Goal: Information Seeking & Learning: Learn about a topic

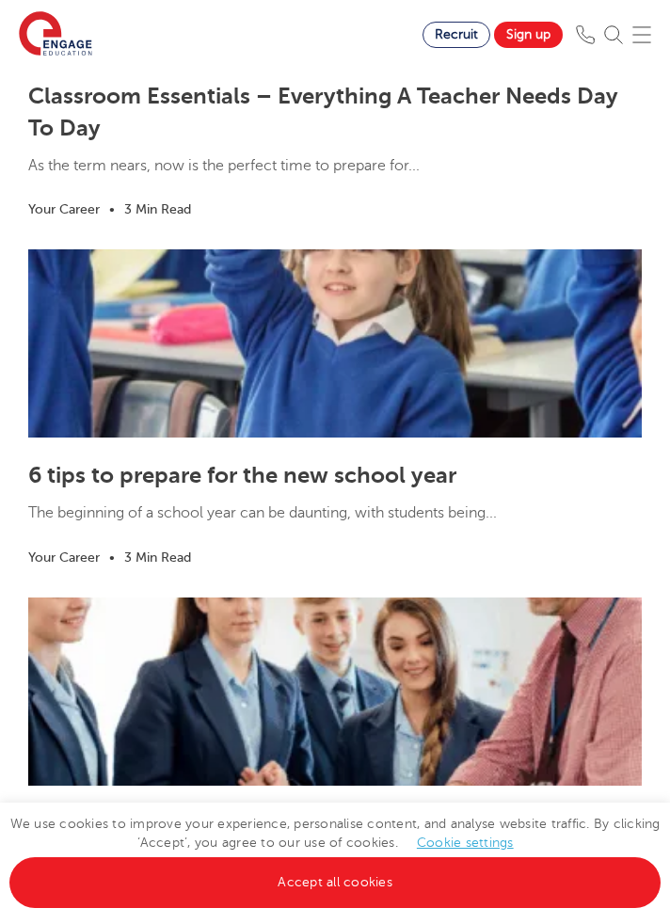
scroll to position [3570, 0]
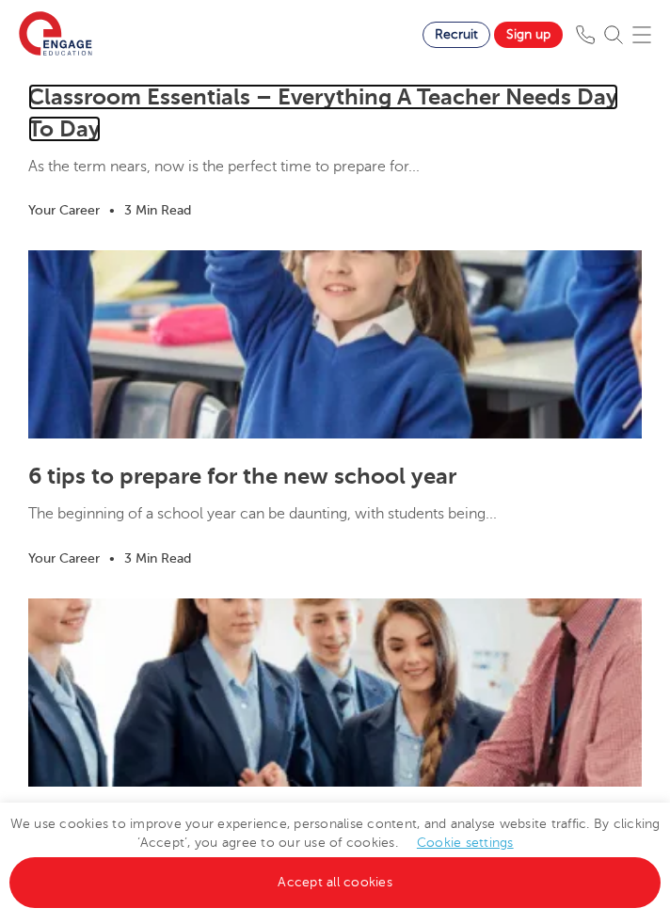
click at [483, 87] on link "Classroom Essentials – Everything A Teacher Needs Day To Day" at bounding box center [323, 113] width 590 height 58
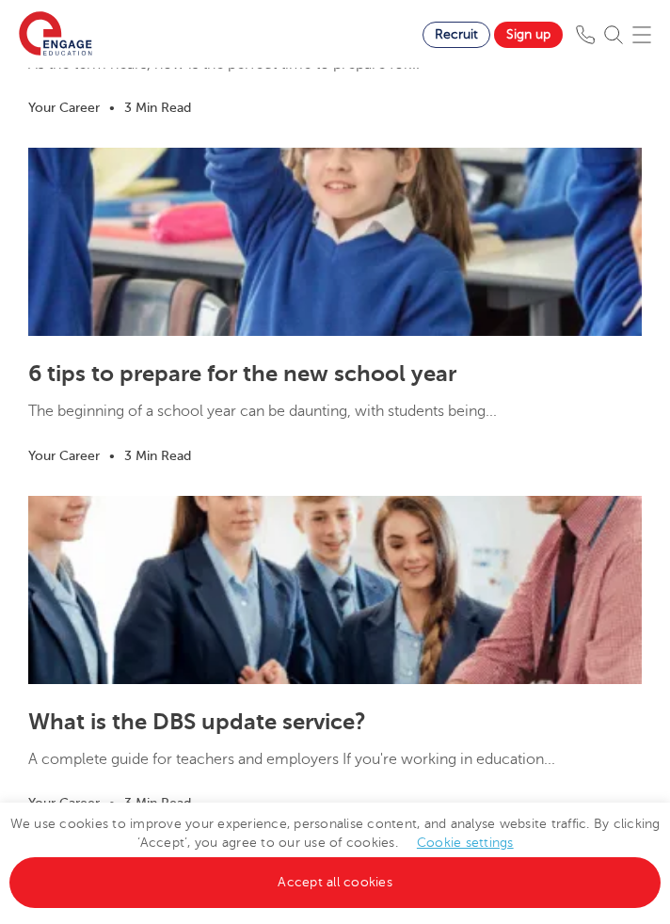
scroll to position [3674, 0]
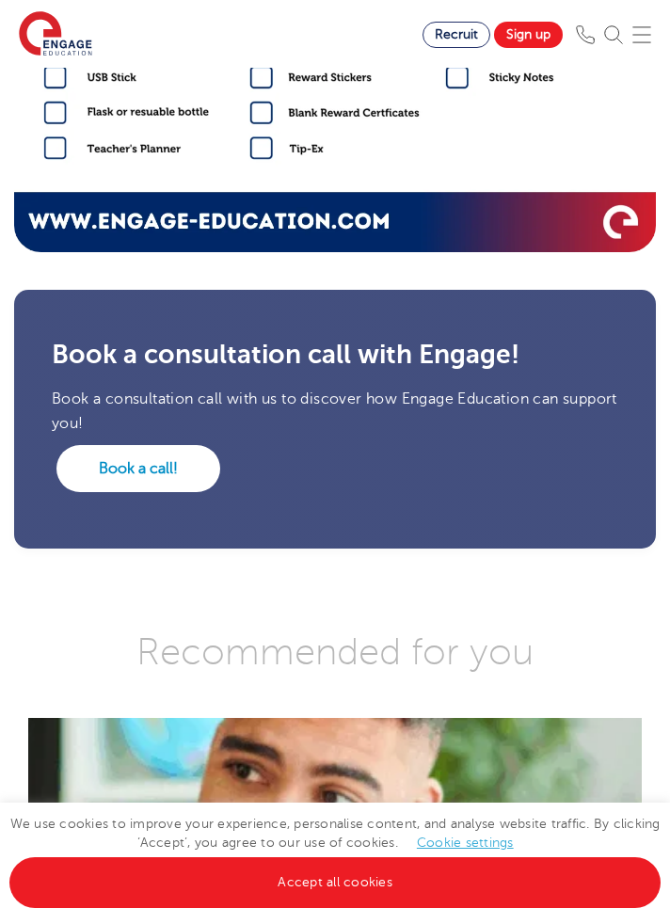
scroll to position [3202, 0]
